Goal: Obtain resource: Download file/media

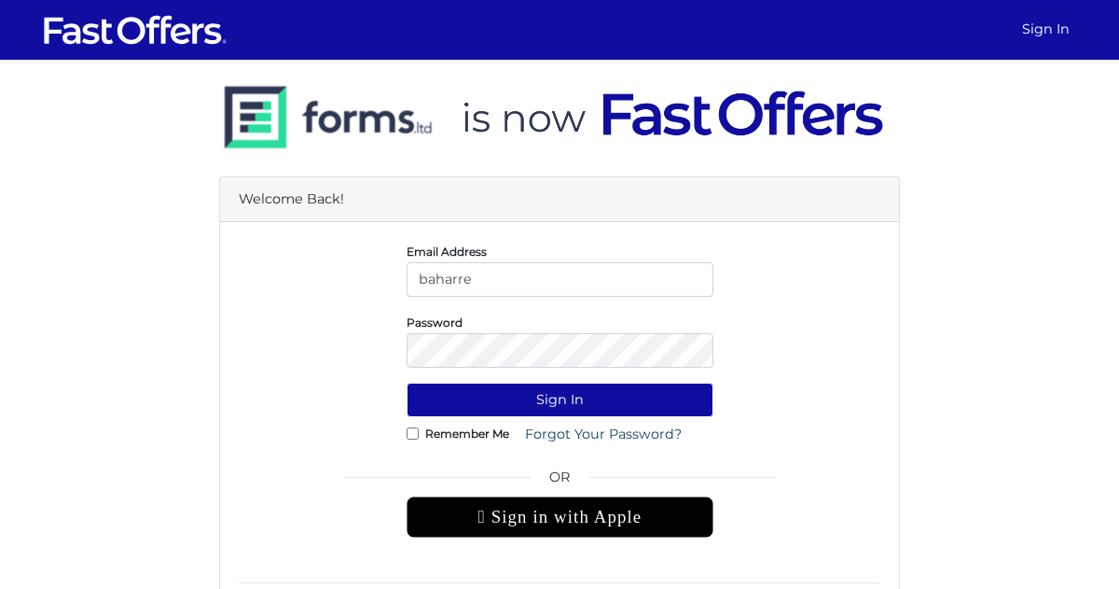
type input "baharrealtor@gmail.com"
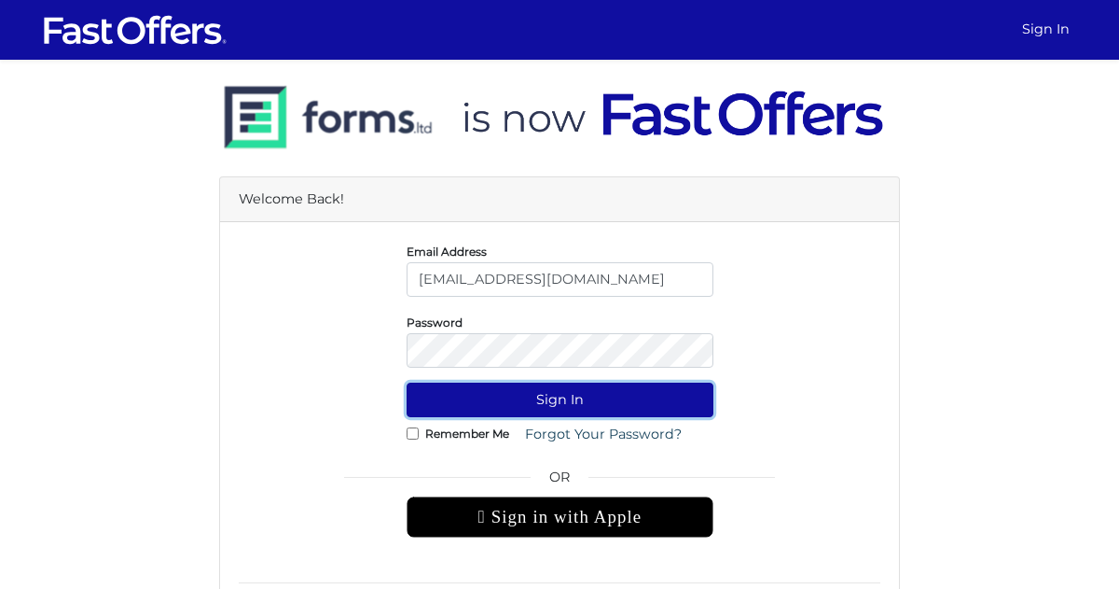
click at [535, 408] on button "Sign In" at bounding box center [560, 399] width 307 height 35
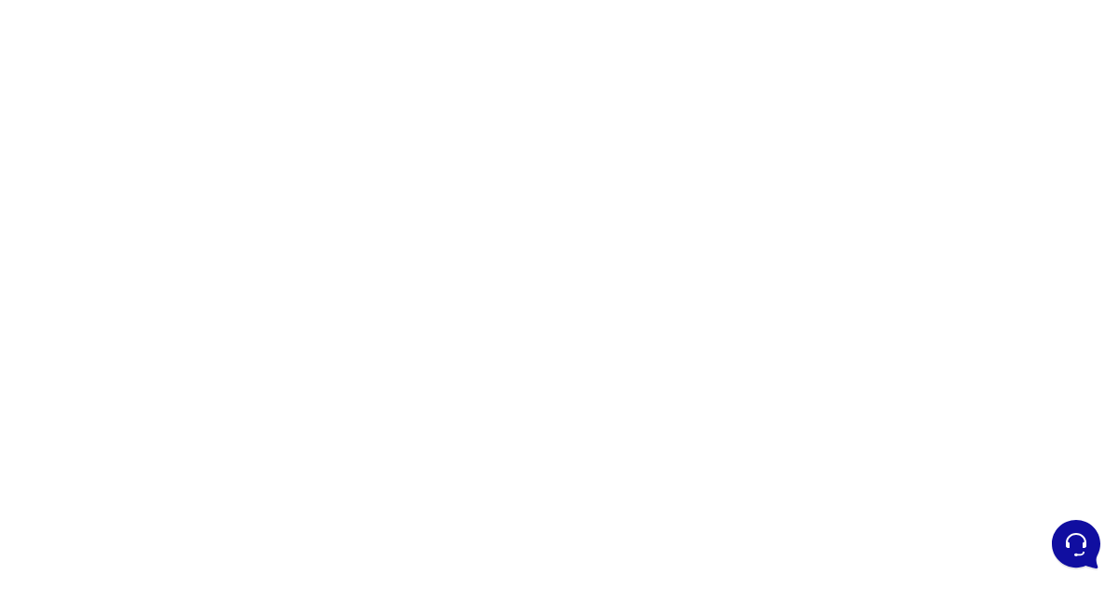
scroll to position [285, 0]
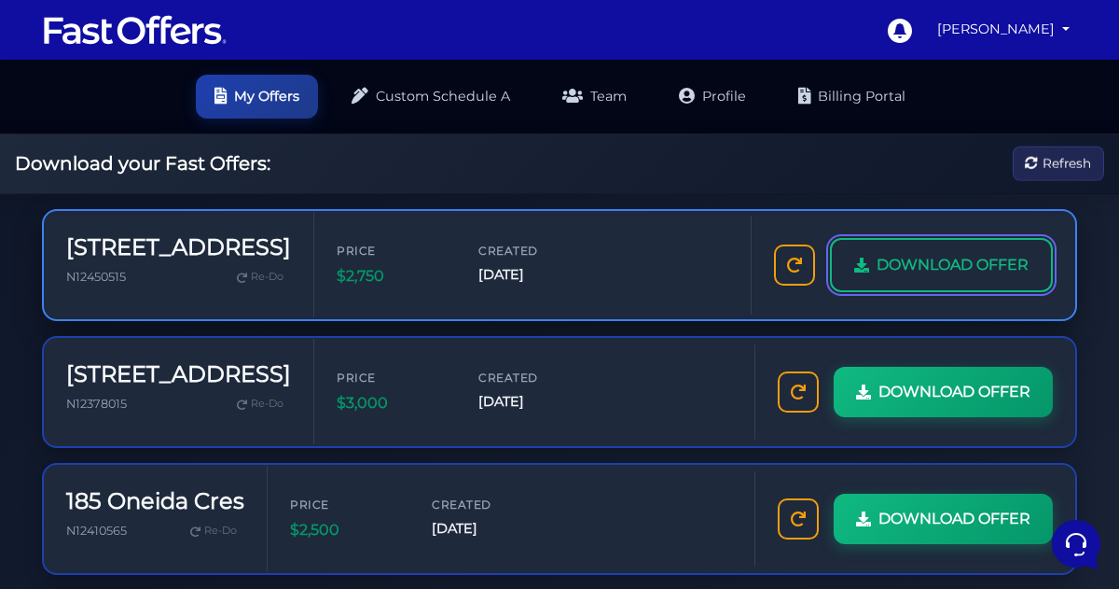
click at [892, 267] on span "DOWNLOAD OFFER" at bounding box center [953, 265] width 152 height 24
click at [871, 268] on link "DOWNLOAD OFFER" at bounding box center [941, 265] width 223 height 54
